Goal: Task Accomplishment & Management: Manage account settings

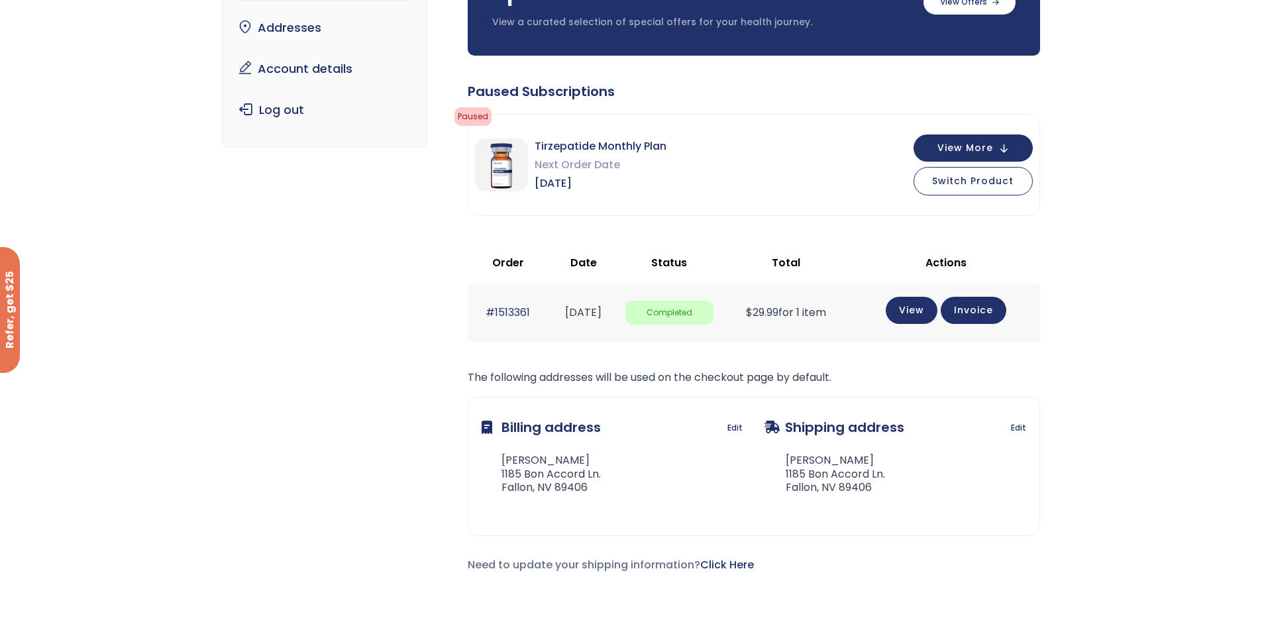
scroll to position [133, 0]
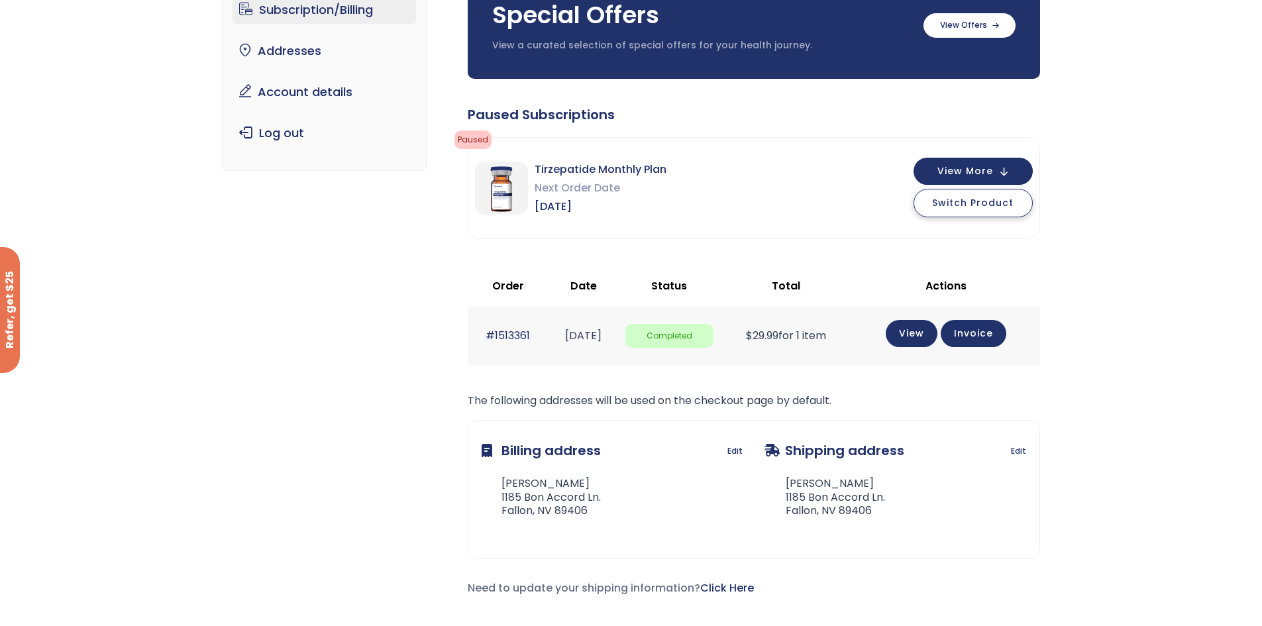
click at [993, 196] on span "Switch Product" at bounding box center [973, 202] width 82 height 13
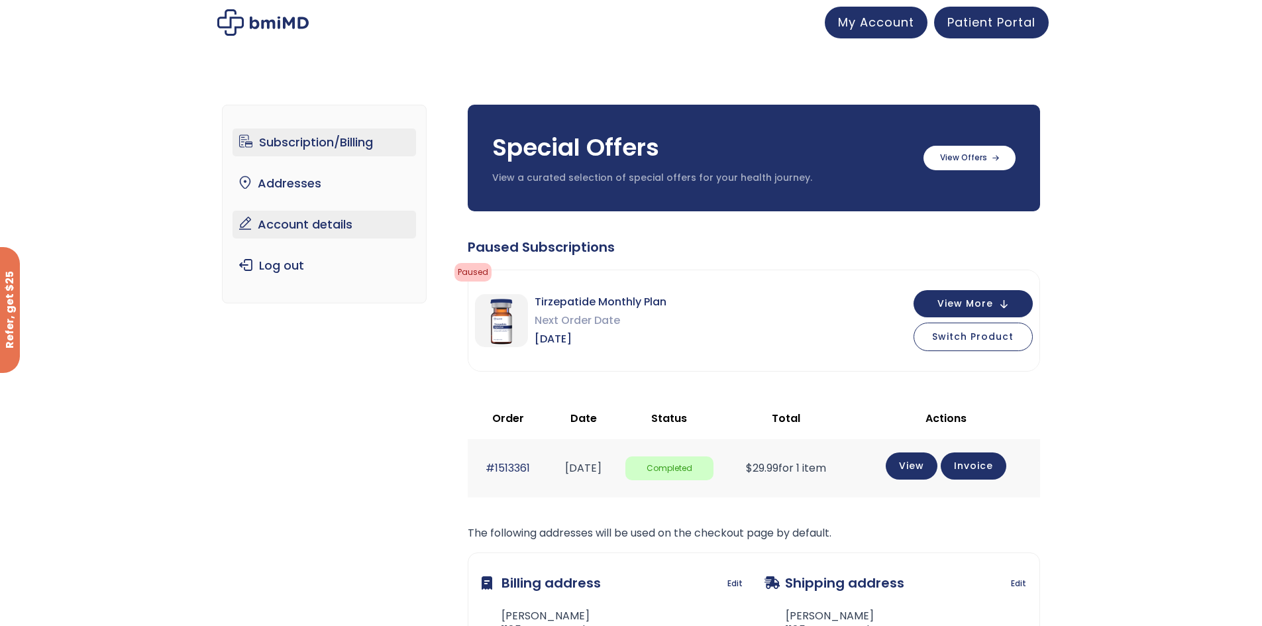
click at [272, 227] on link "Account details" at bounding box center [325, 225] width 184 height 28
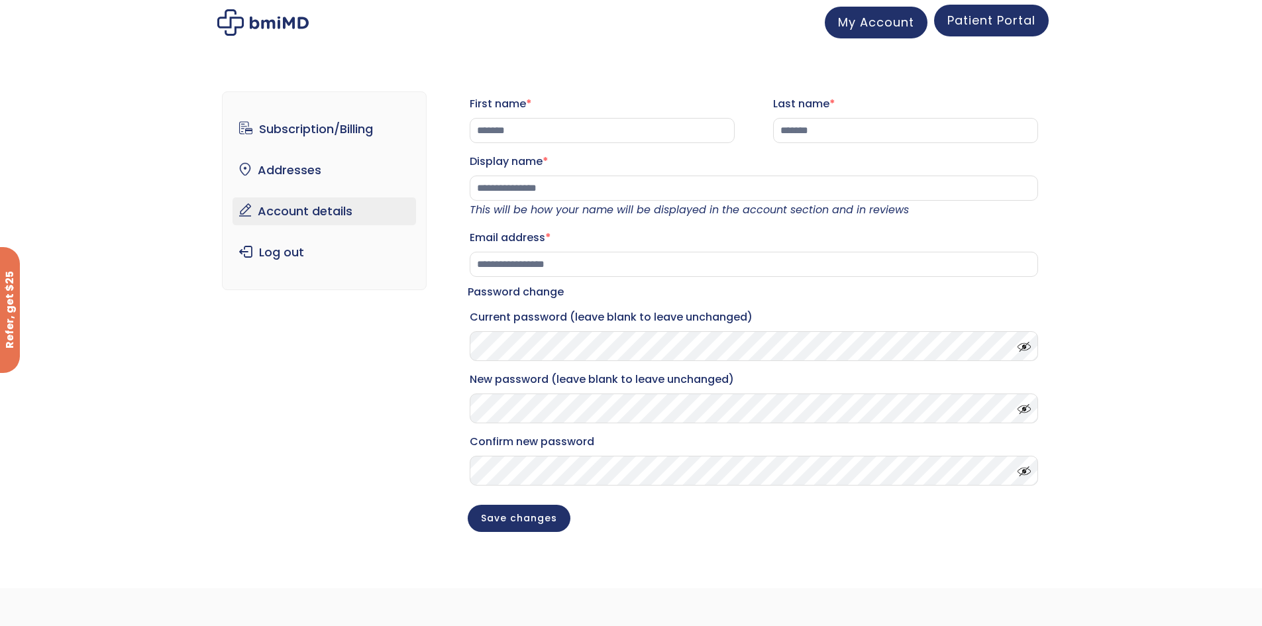
click at [968, 23] on span "Patient Portal" at bounding box center [992, 20] width 88 height 17
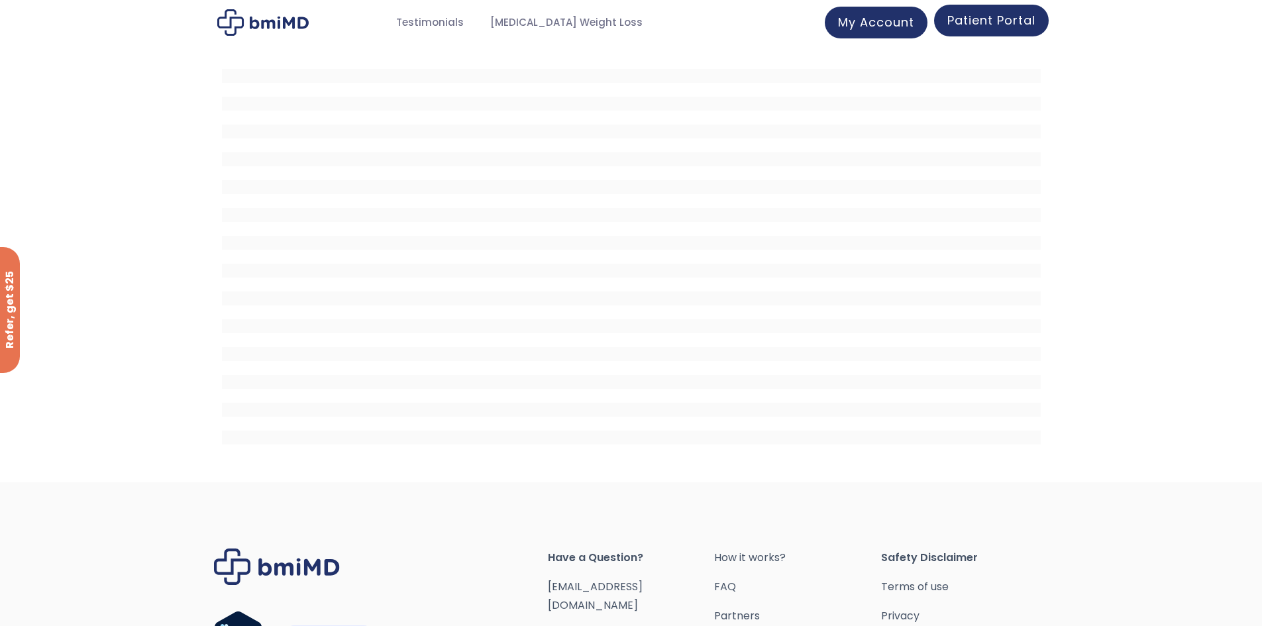
click at [949, 23] on span "Patient Portal" at bounding box center [992, 20] width 88 height 17
click at [885, 32] on link "My Account" at bounding box center [876, 21] width 103 height 32
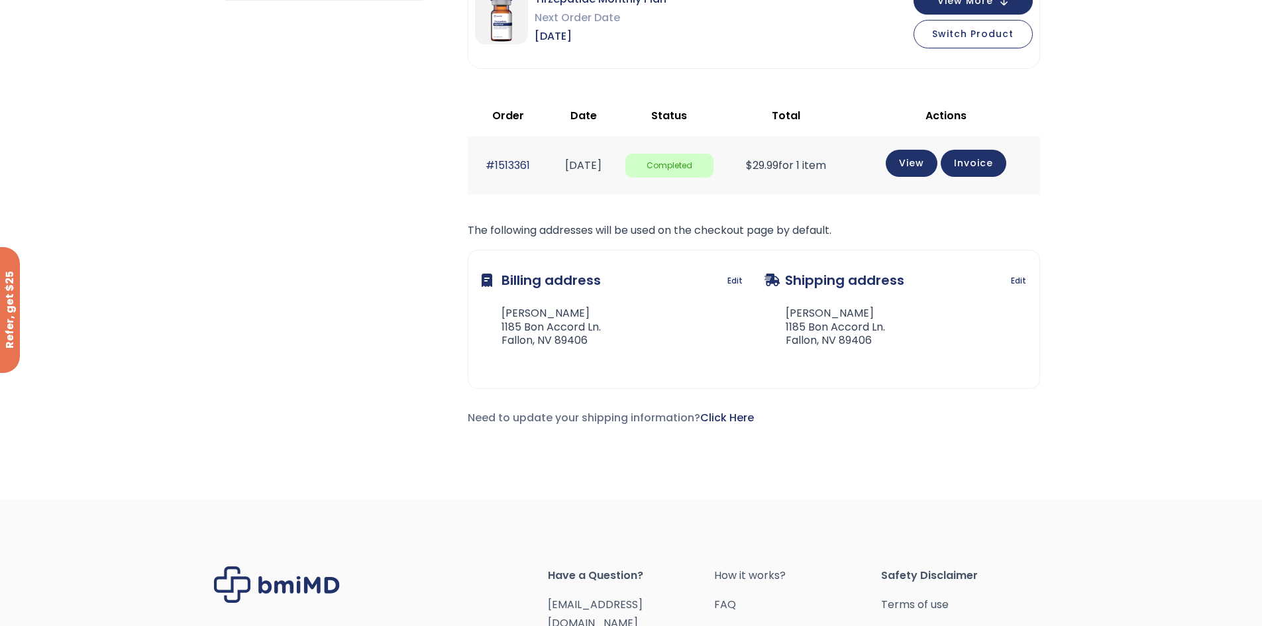
scroll to position [30, 0]
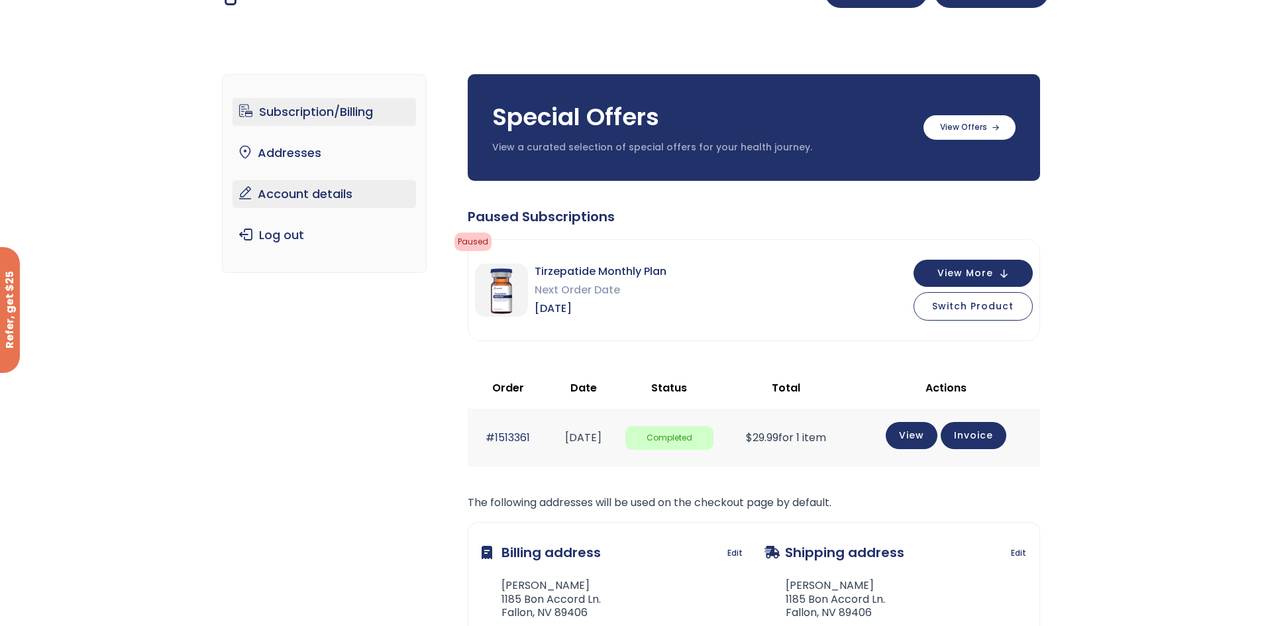
click at [276, 196] on link "Account details" at bounding box center [325, 194] width 184 height 28
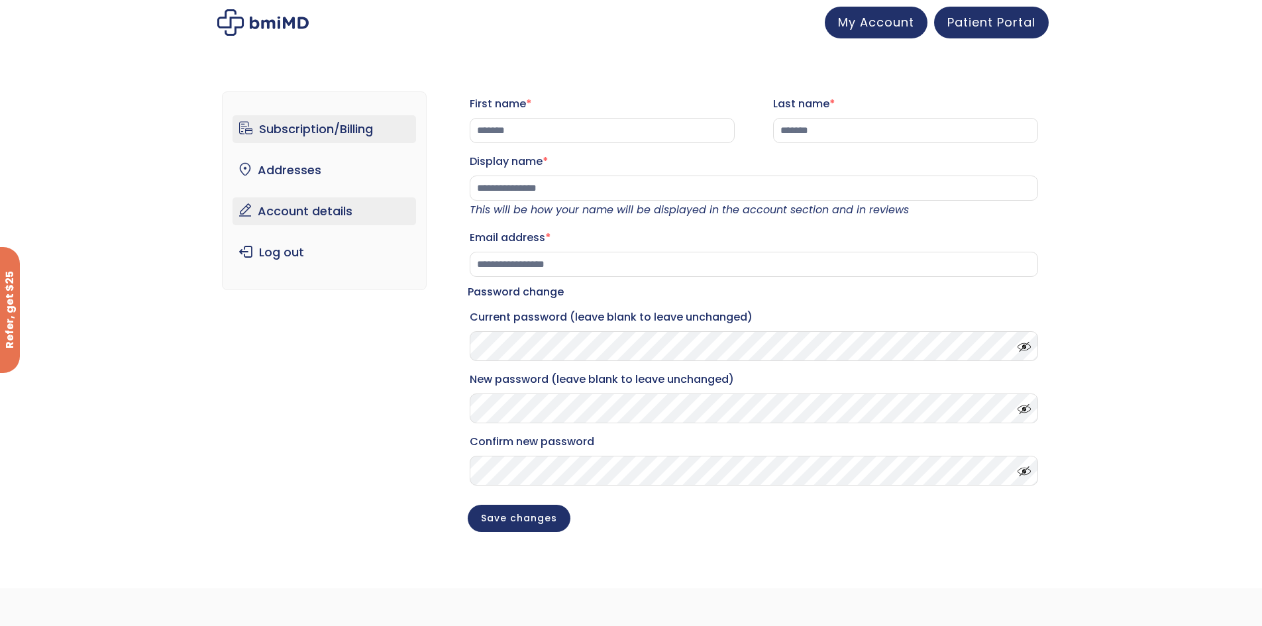
click at [278, 119] on link "Subscription/Billing" at bounding box center [325, 129] width 184 height 28
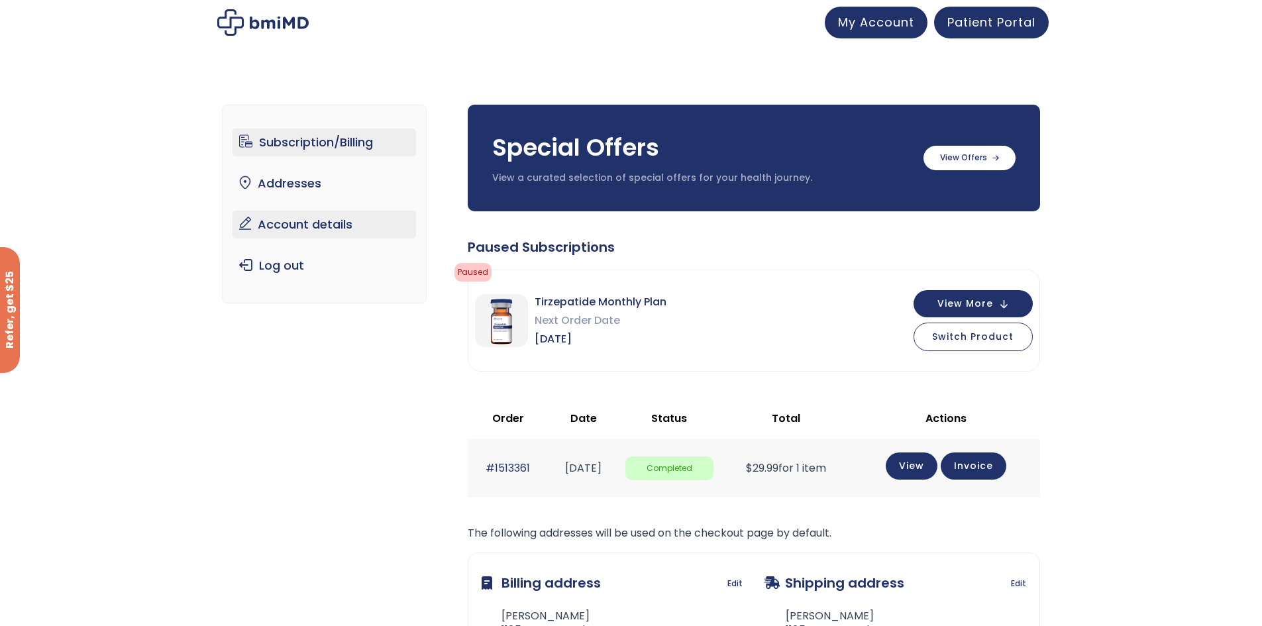
click at [290, 223] on link "Account details" at bounding box center [325, 225] width 184 height 28
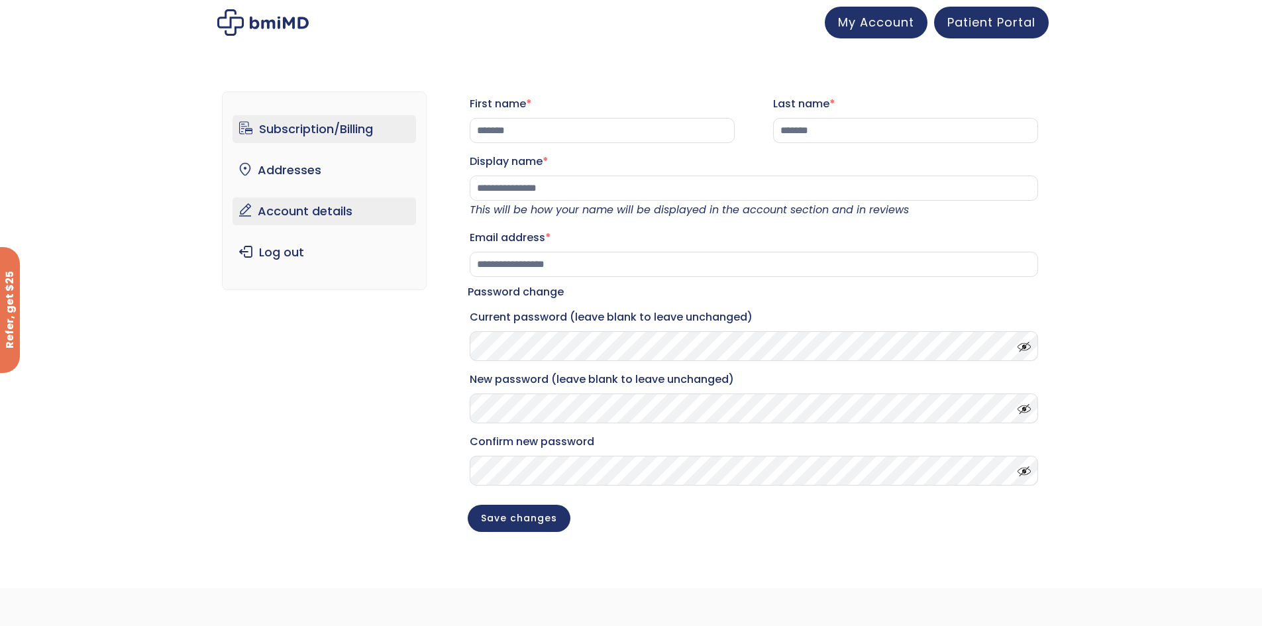
click at [350, 135] on link "Subscription/Billing" at bounding box center [325, 129] width 184 height 28
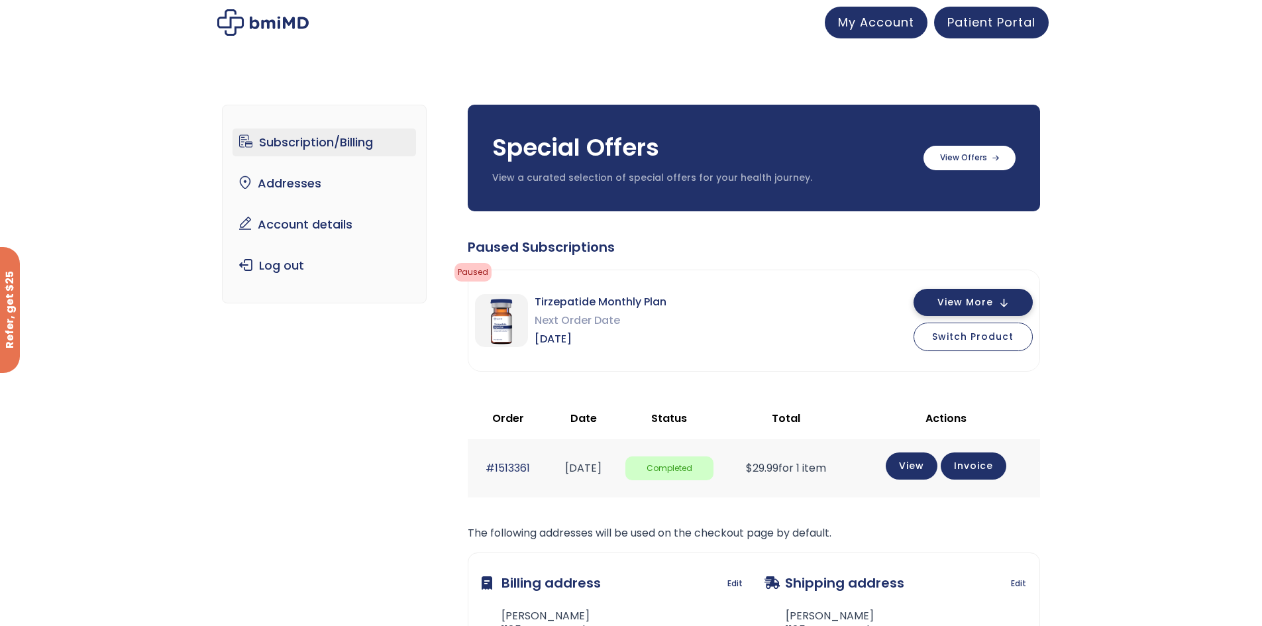
click at [1027, 305] on button "View More" at bounding box center [973, 302] width 119 height 27
